Goal: Information Seeking & Learning: Learn about a topic

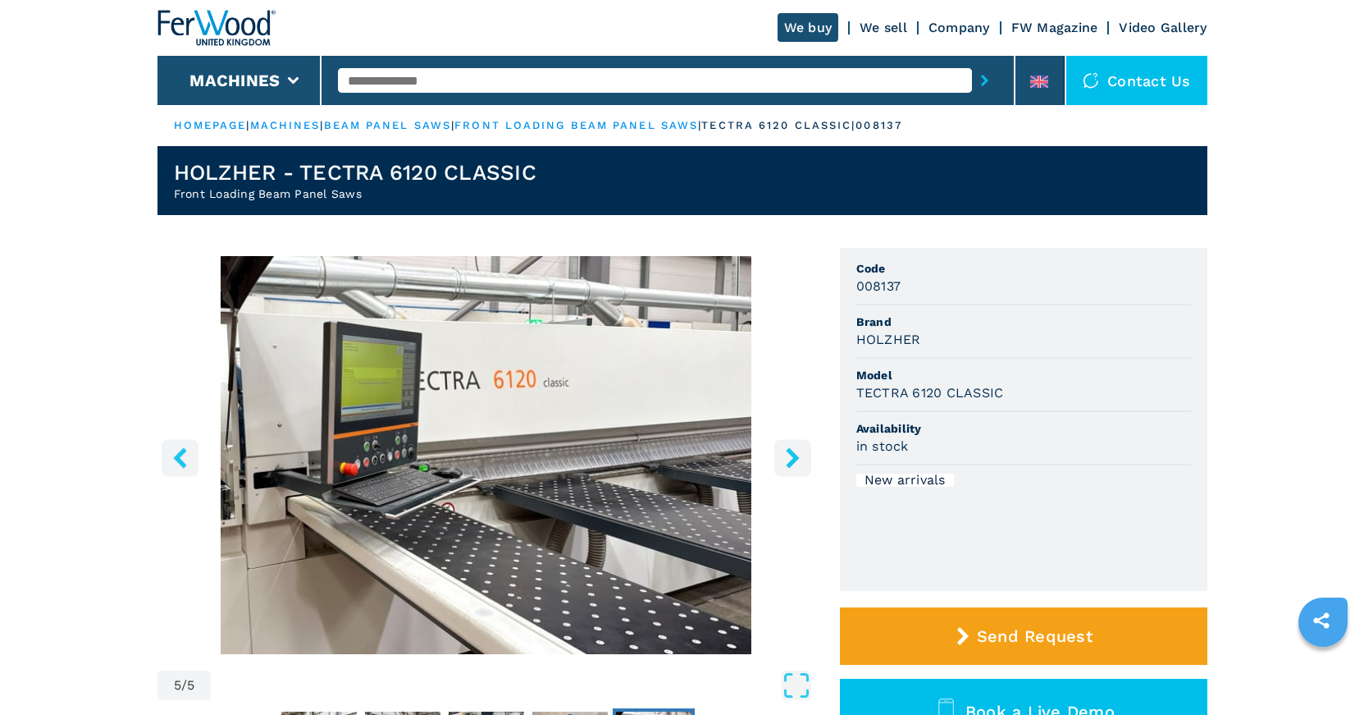
click at [292, 127] on link "machines" at bounding box center [285, 125] width 71 height 12
click at [287, 122] on link "machines" at bounding box center [285, 125] width 71 height 12
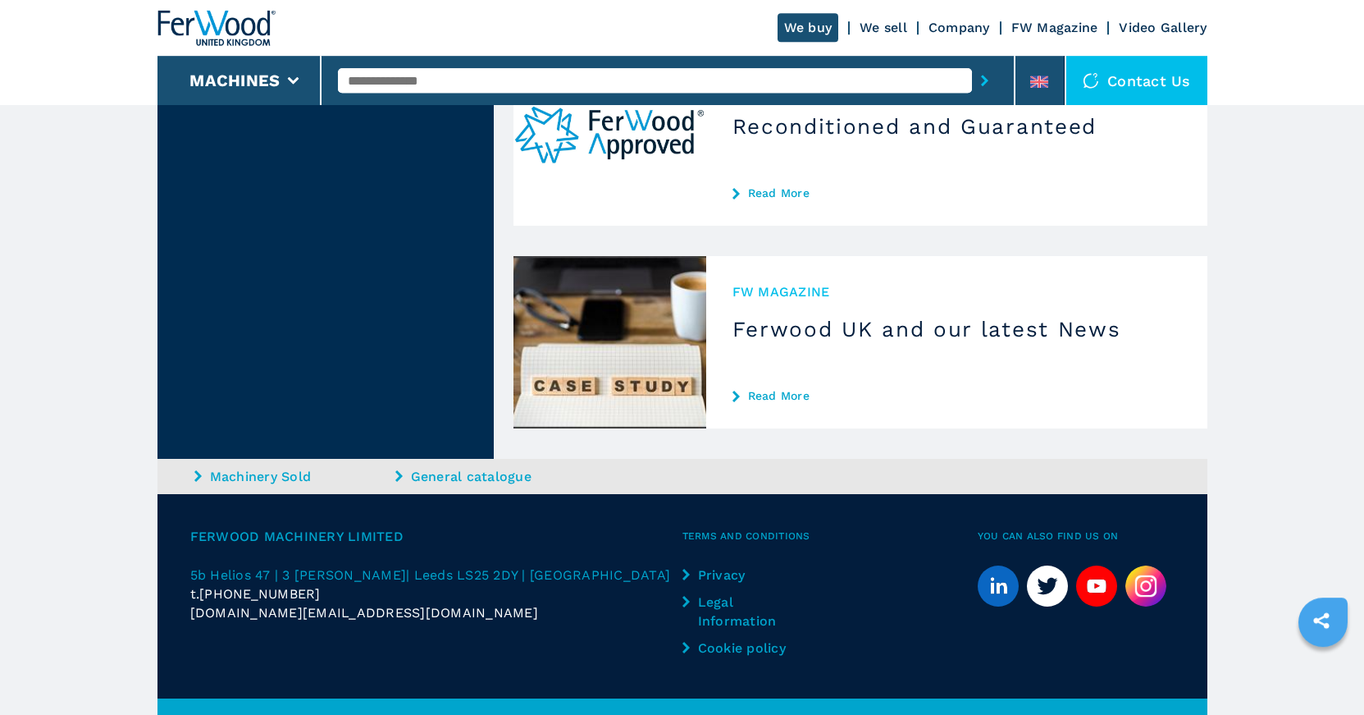
scroll to position [4713, 0]
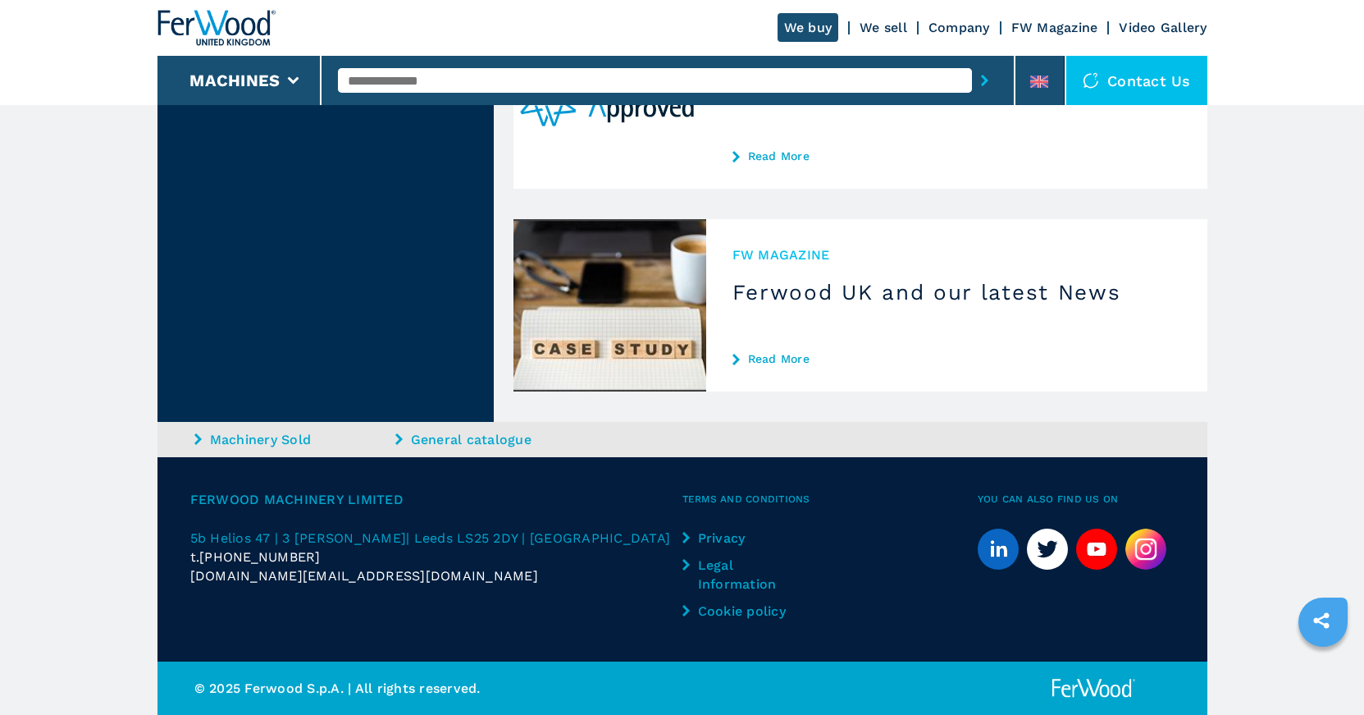
click at [595, 324] on img at bounding box center [610, 305] width 193 height 172
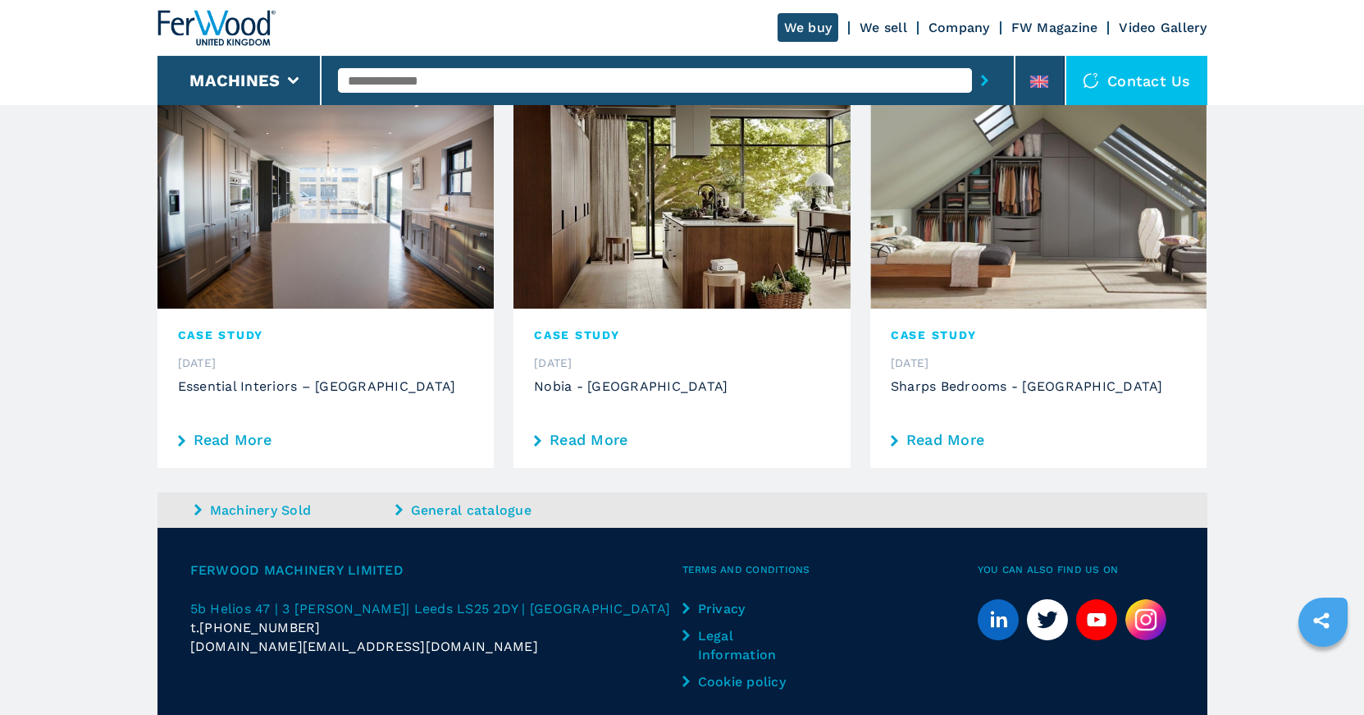
scroll to position [849, 0]
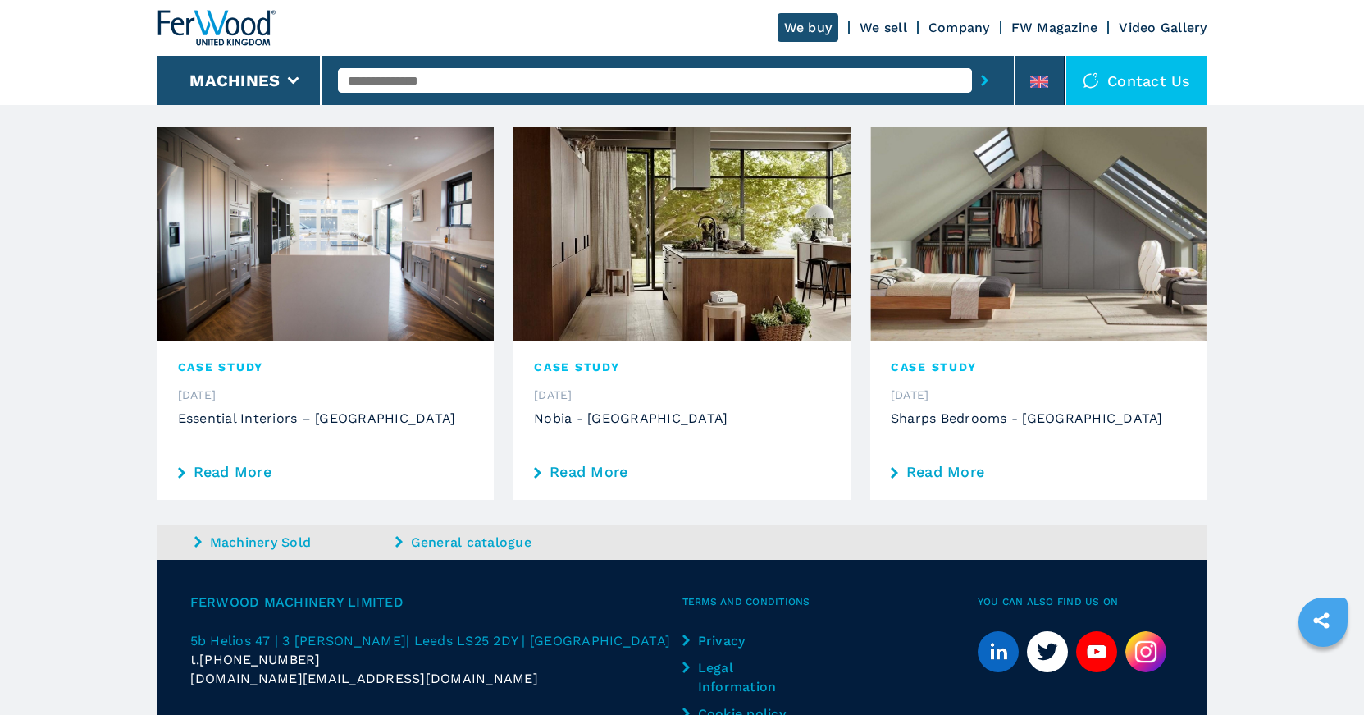
click at [943, 464] on link "Read More" at bounding box center [1039, 471] width 296 height 15
